Goal: Transaction & Acquisition: Subscribe to service/newsletter

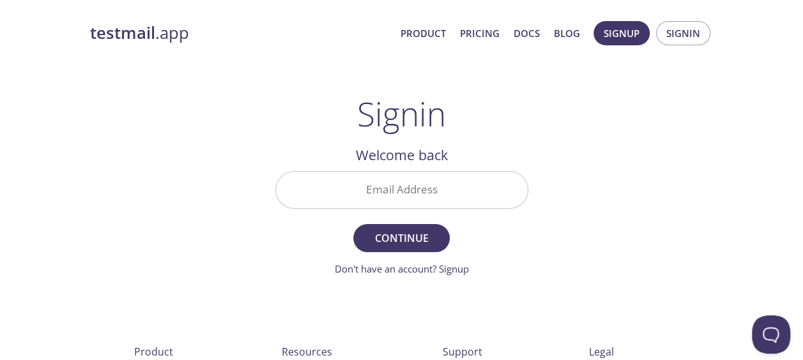
click at [386, 194] on input "Email Address" at bounding box center [402, 190] width 252 height 36
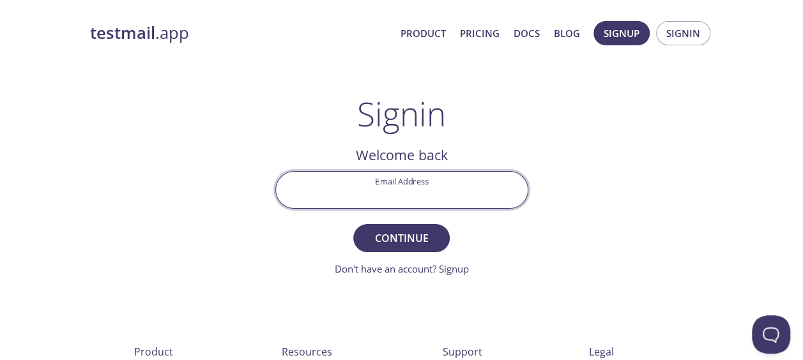
type input "[PERSON_NAME][EMAIL_ADDRESS][DOMAIN_NAME]"
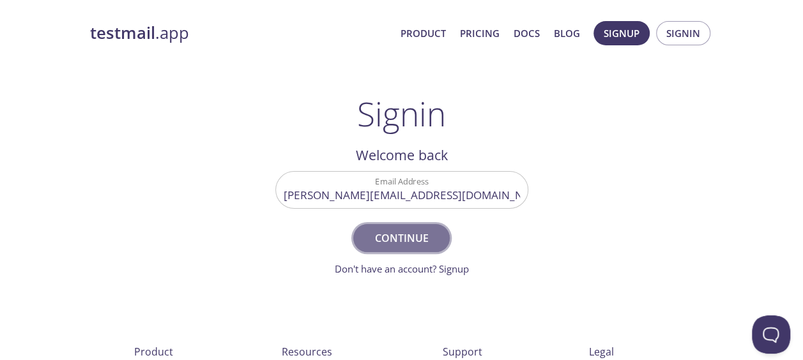
click at [387, 243] on span "Continue" at bounding box center [401, 238] width 68 height 18
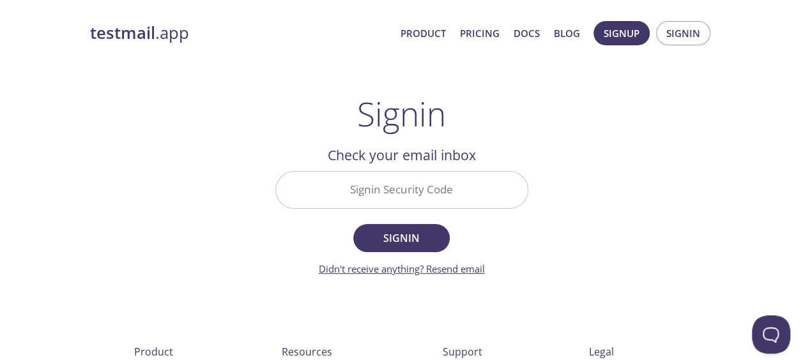
click at [438, 268] on link "Didn't receive anything? Resend email" at bounding box center [402, 269] width 166 height 13
click at [682, 30] on span "Signin" at bounding box center [683, 33] width 34 height 17
click at [612, 30] on span "Signup" at bounding box center [622, 33] width 36 height 17
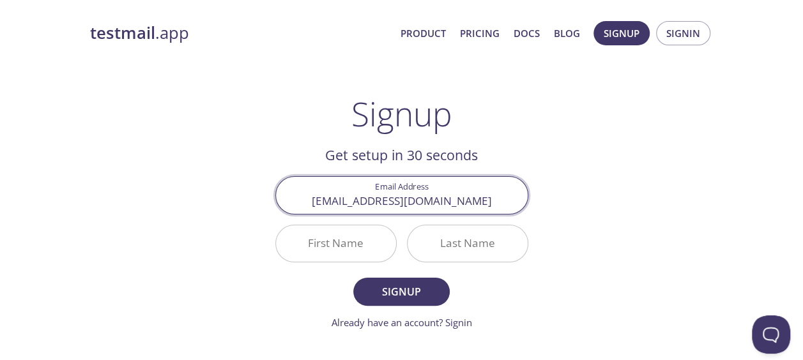
click at [353, 278] on button "Signup" at bounding box center [401, 292] width 96 height 28
drag, startPoint x: 456, startPoint y: 201, endPoint x: 335, endPoint y: 181, distance: 123.0
click at [335, 181] on input "[EMAIL_ADDRESS][DOMAIN_NAME]" at bounding box center [402, 195] width 252 height 36
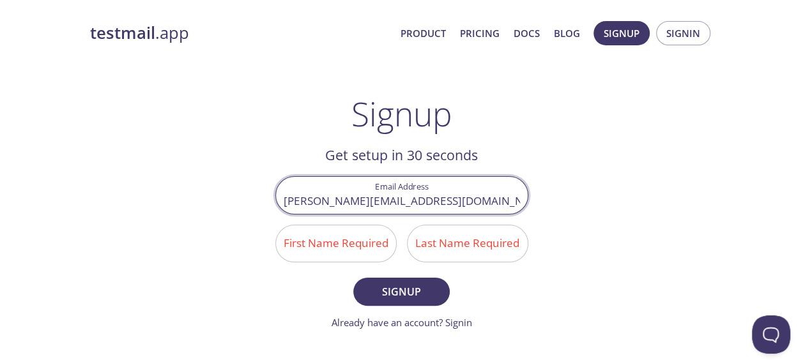
click at [312, 202] on input "[PERSON_NAME][EMAIL_ADDRESS][DOMAIN_NAME]" at bounding box center [402, 195] width 252 height 36
type input "[PERSON_NAME][EMAIL_ADDRESS][DOMAIN_NAME]"
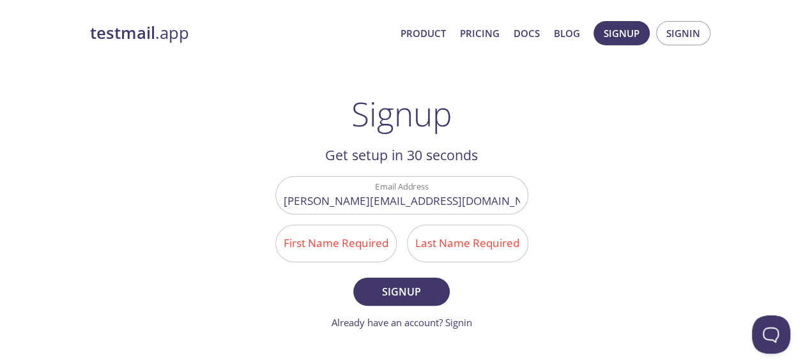
drag, startPoint x: 604, startPoint y: 210, endPoint x: 588, endPoint y: 210, distance: 16.0
click at [604, 210] on div "testmail .app Product Pricing Docs Blog Signup Signin Signup Get setup in 30 se…" at bounding box center [402, 306] width 654 height 587
click at [397, 289] on span "Signup" at bounding box center [401, 292] width 68 height 18
click at [461, 323] on link "Already have an account? Signin" at bounding box center [402, 322] width 141 height 13
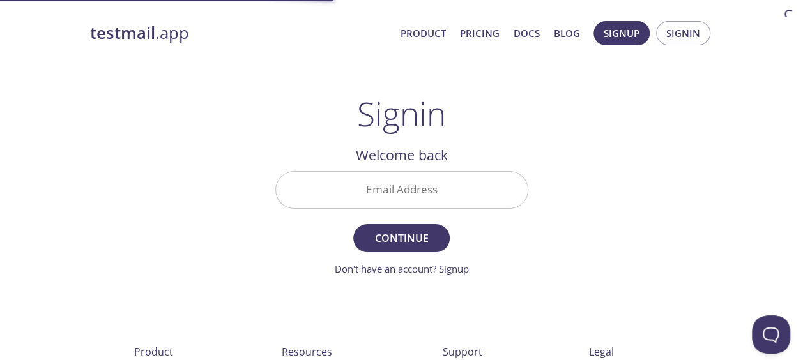
click at [397, 195] on input "Email Address" at bounding box center [402, 190] width 252 height 36
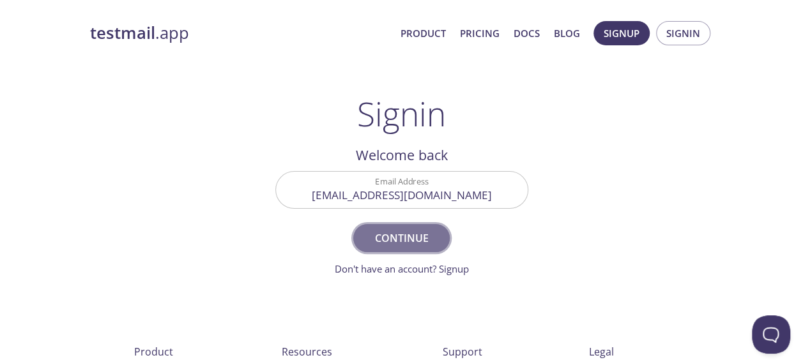
click at [417, 231] on span "Continue" at bounding box center [401, 238] width 68 height 18
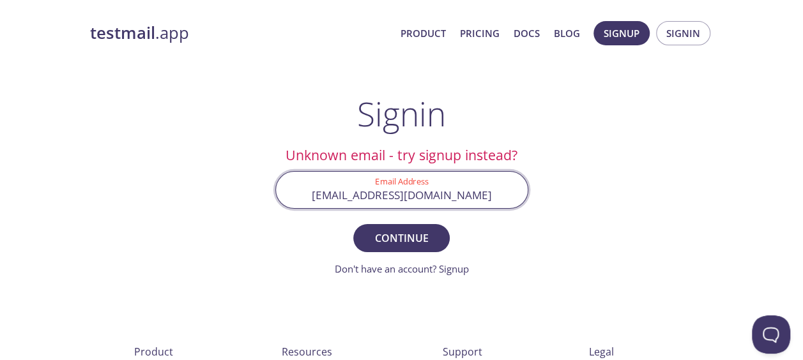
click at [432, 176] on input "[EMAIL_ADDRESS][DOMAIN_NAME]" at bounding box center [402, 190] width 252 height 36
drag, startPoint x: 492, startPoint y: 195, endPoint x: 330, endPoint y: 189, distance: 162.4
click at [330, 189] on input "[EMAIL_ADDRESS][DOMAIN_NAME]" at bounding box center [402, 190] width 252 height 36
type input "[PERSON_NAME][EMAIL_ADDRESS][DOMAIN_NAME]"
click at [408, 233] on span "Continue" at bounding box center [401, 238] width 68 height 18
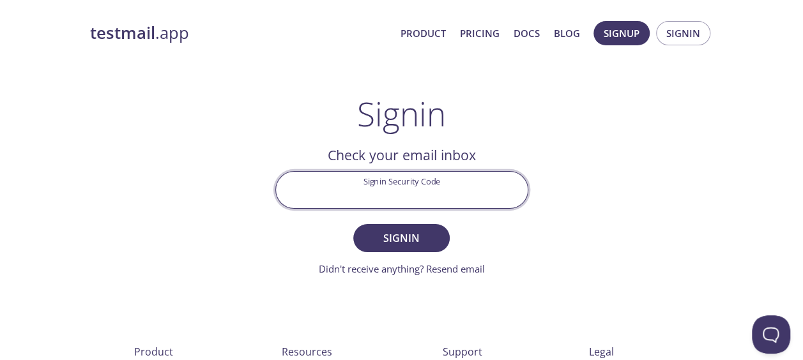
paste input "VFDCVC8"
type input "VFDCVC8"
click at [415, 242] on span "Signin" at bounding box center [401, 238] width 68 height 18
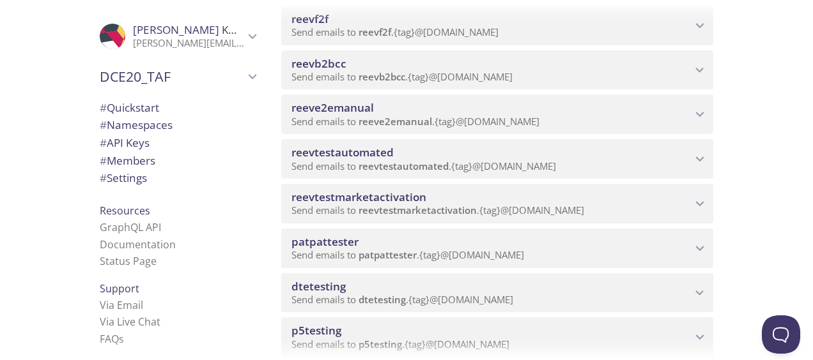
scroll to position [703, 0]
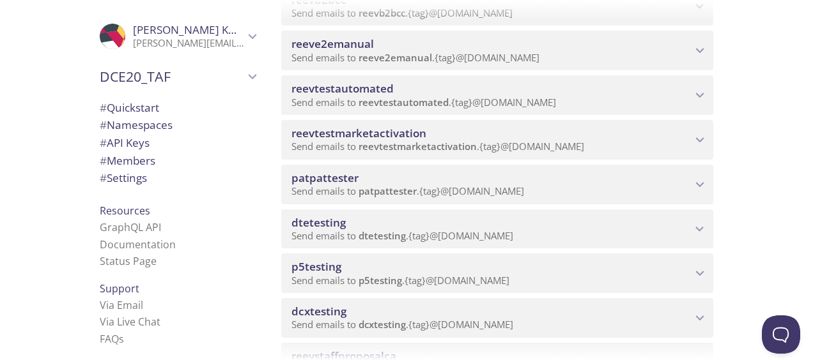
click at [404, 226] on span "dtetesting" at bounding box center [491, 223] width 400 height 14
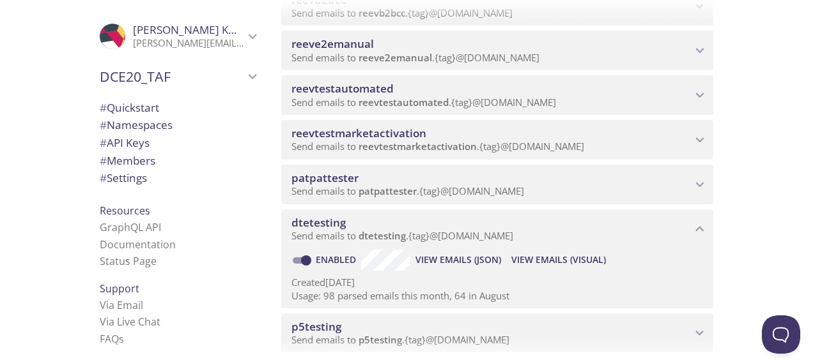
click at [557, 263] on span "View Emails (Visual)" at bounding box center [558, 259] width 95 height 15
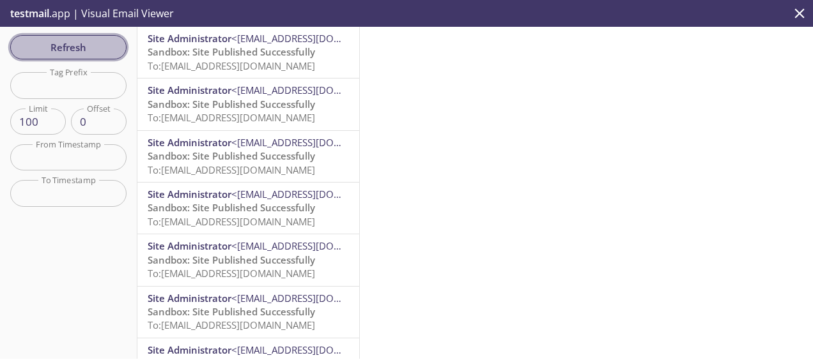
click at [72, 45] on span "Refresh" at bounding box center [68, 47] width 96 height 17
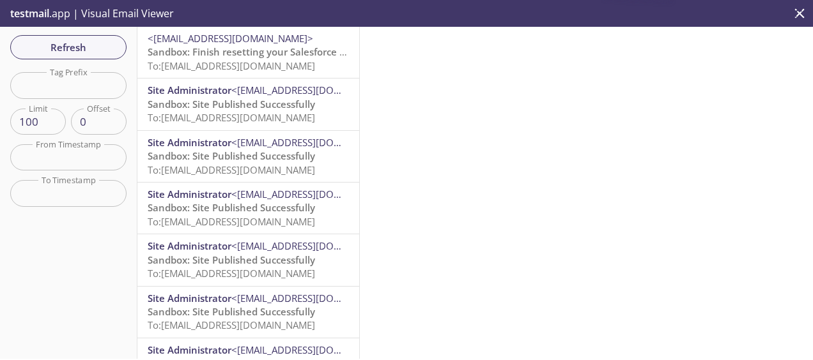
click at [211, 66] on span "To: [EMAIL_ADDRESS][DOMAIN_NAME]" at bounding box center [231, 65] width 167 height 13
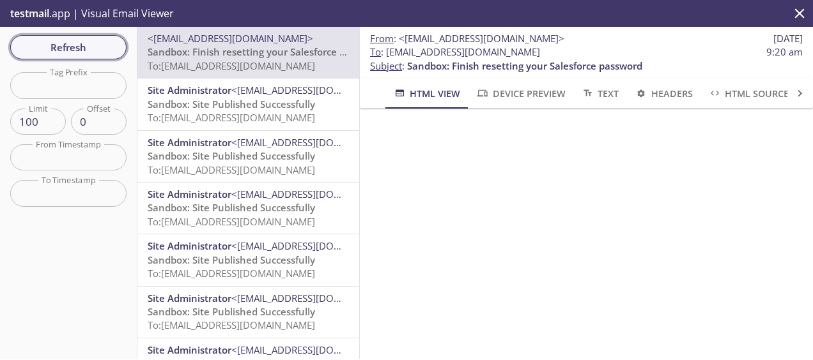
click at [30, 45] on span "Refresh" at bounding box center [68, 47] width 96 height 17
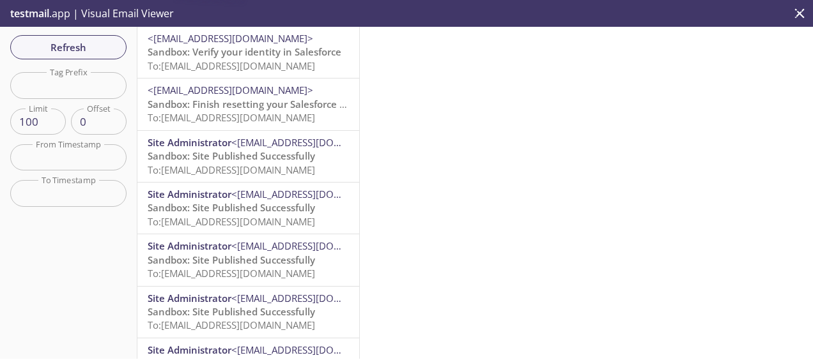
click at [216, 56] on span "Sandbox: Verify your identity in Salesforce" at bounding box center [245, 51] width 194 height 13
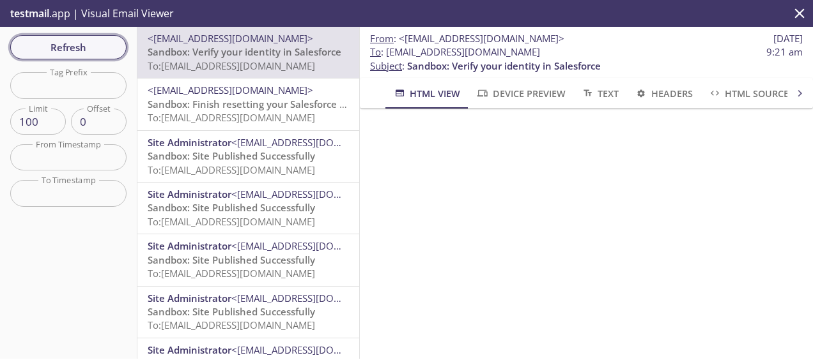
click at [50, 40] on span "Refresh" at bounding box center [68, 47] width 96 height 17
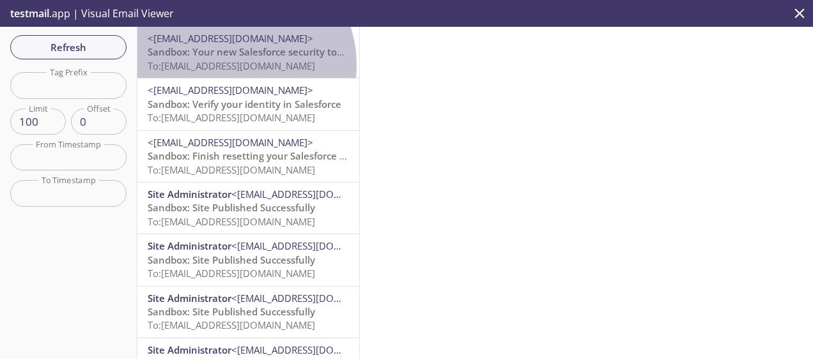
click at [232, 65] on span "To: [EMAIL_ADDRESS][DOMAIN_NAME]" at bounding box center [231, 65] width 167 height 13
